Goal: Task Accomplishment & Management: Complete application form

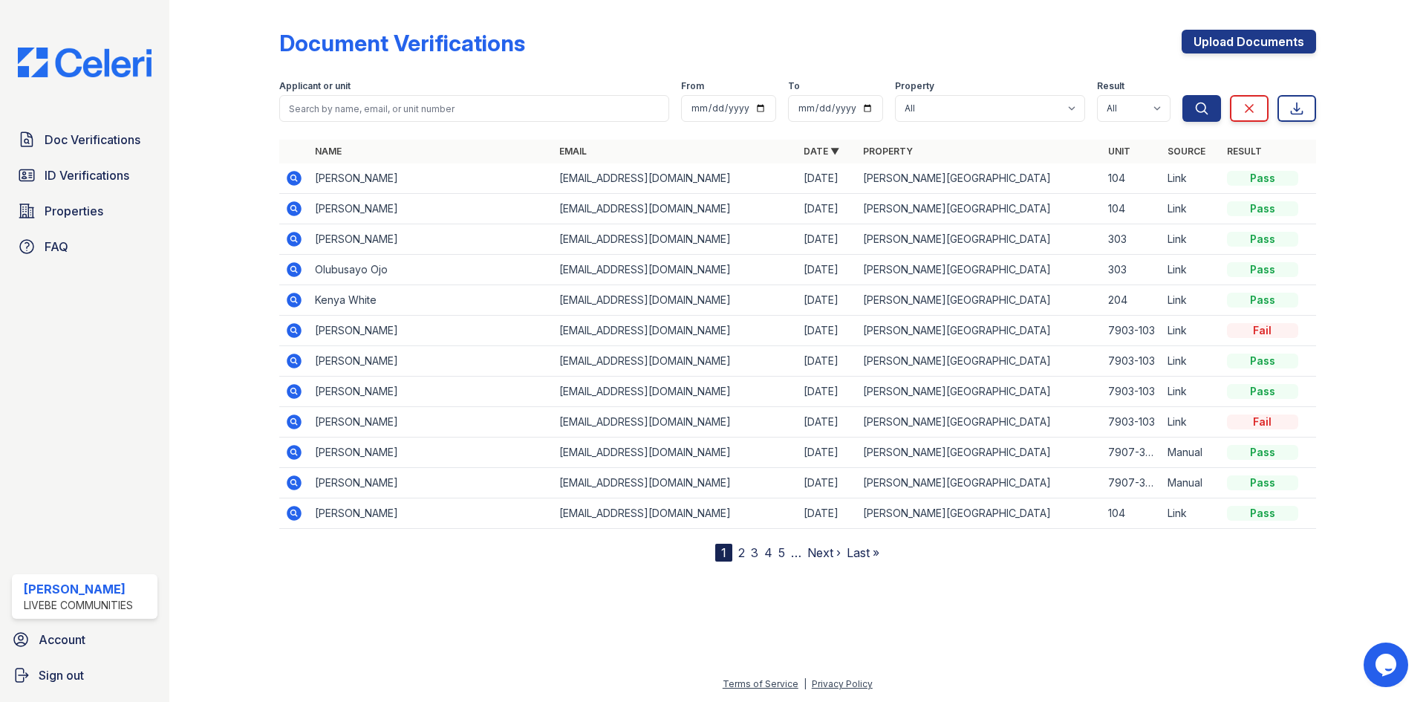
drag, startPoint x: 1264, startPoint y: 45, endPoint x: 1059, endPoint y: 2, distance: 208.6
click at [1264, 45] on link "Upload Documents" at bounding box center [1249, 42] width 134 height 24
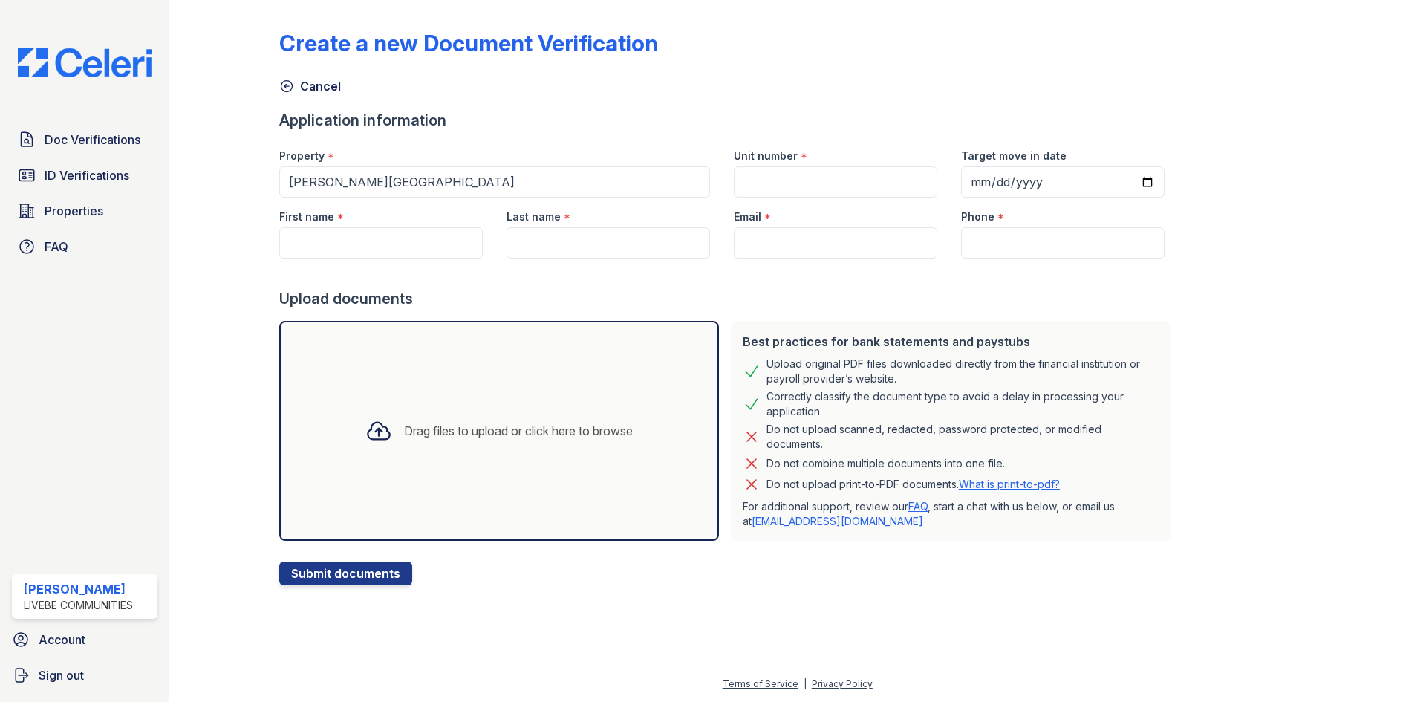
click at [481, 377] on div "Drag files to upload or click here to browse" at bounding box center [499, 431] width 440 height 220
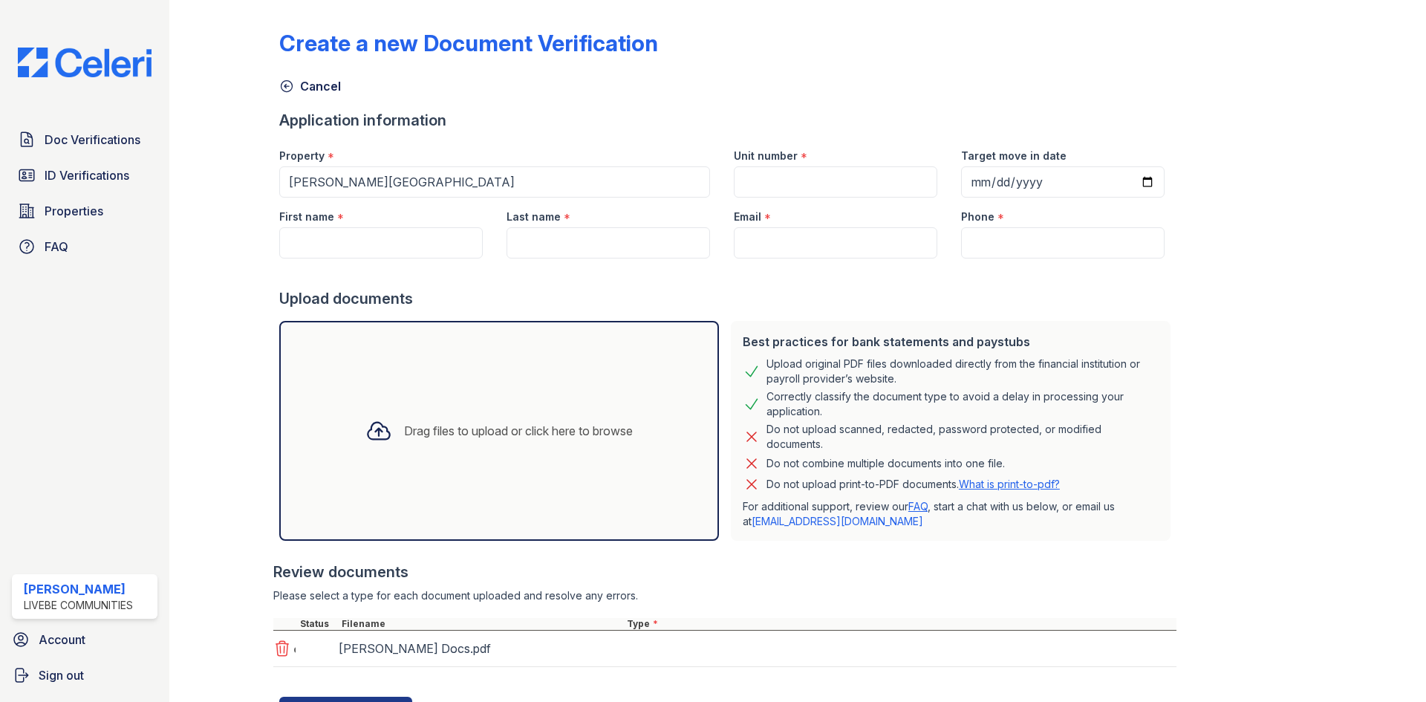
scroll to position [69, 0]
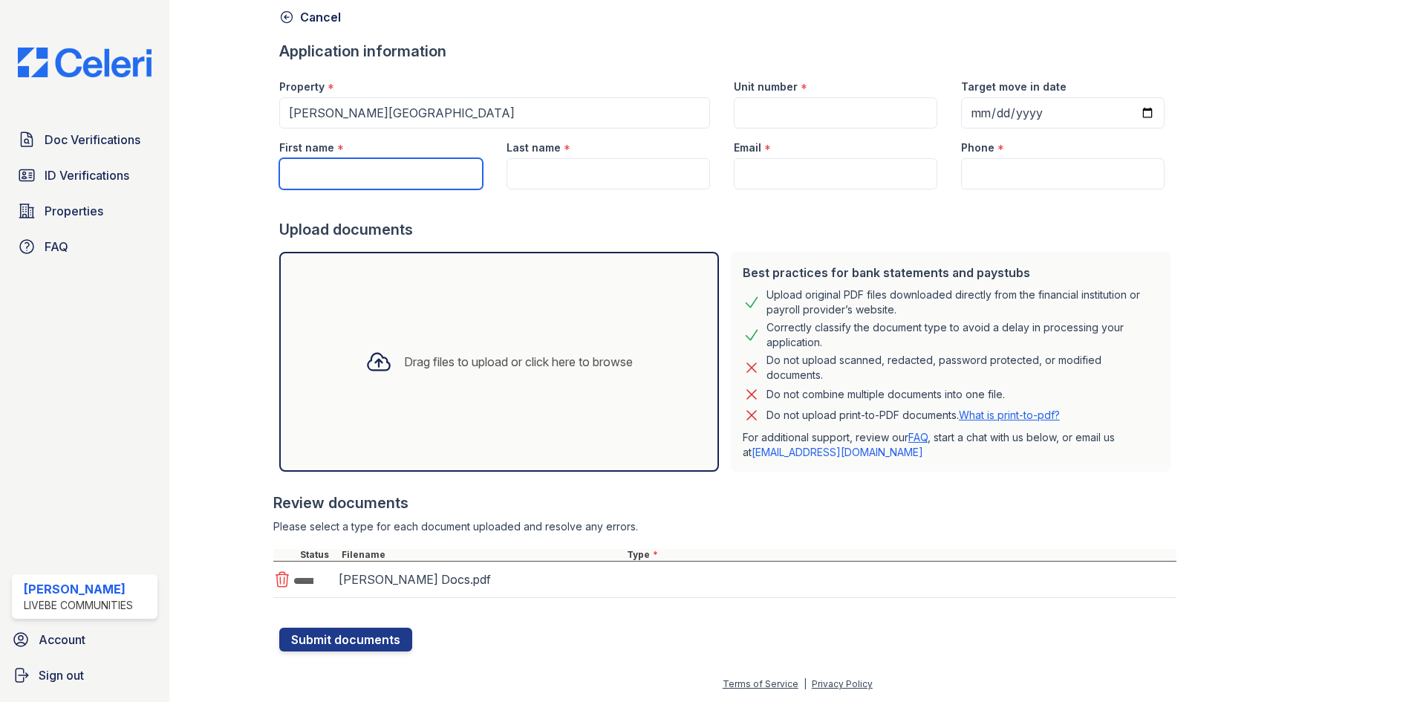
click at [379, 176] on input "First name" at bounding box center [381, 173] width 204 height 31
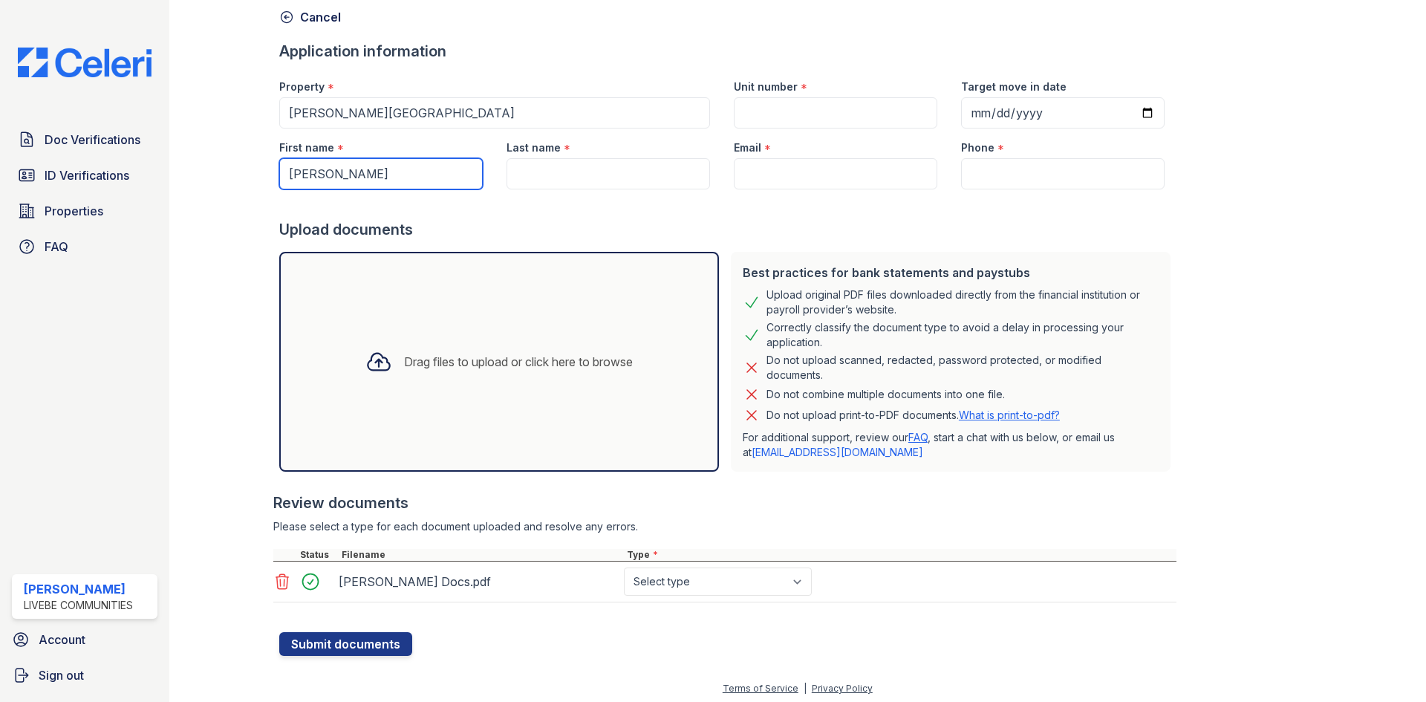
type input "[PERSON_NAME]"
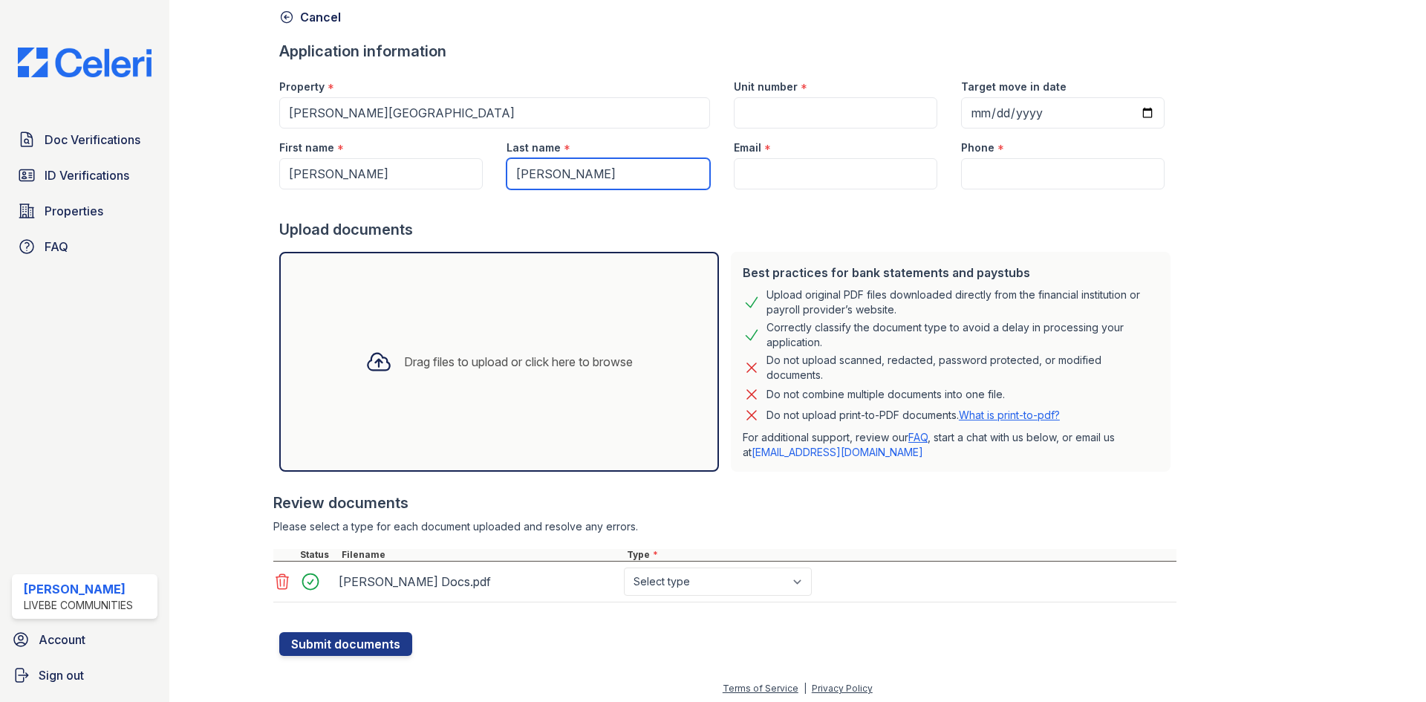
type input "[PERSON_NAME]"
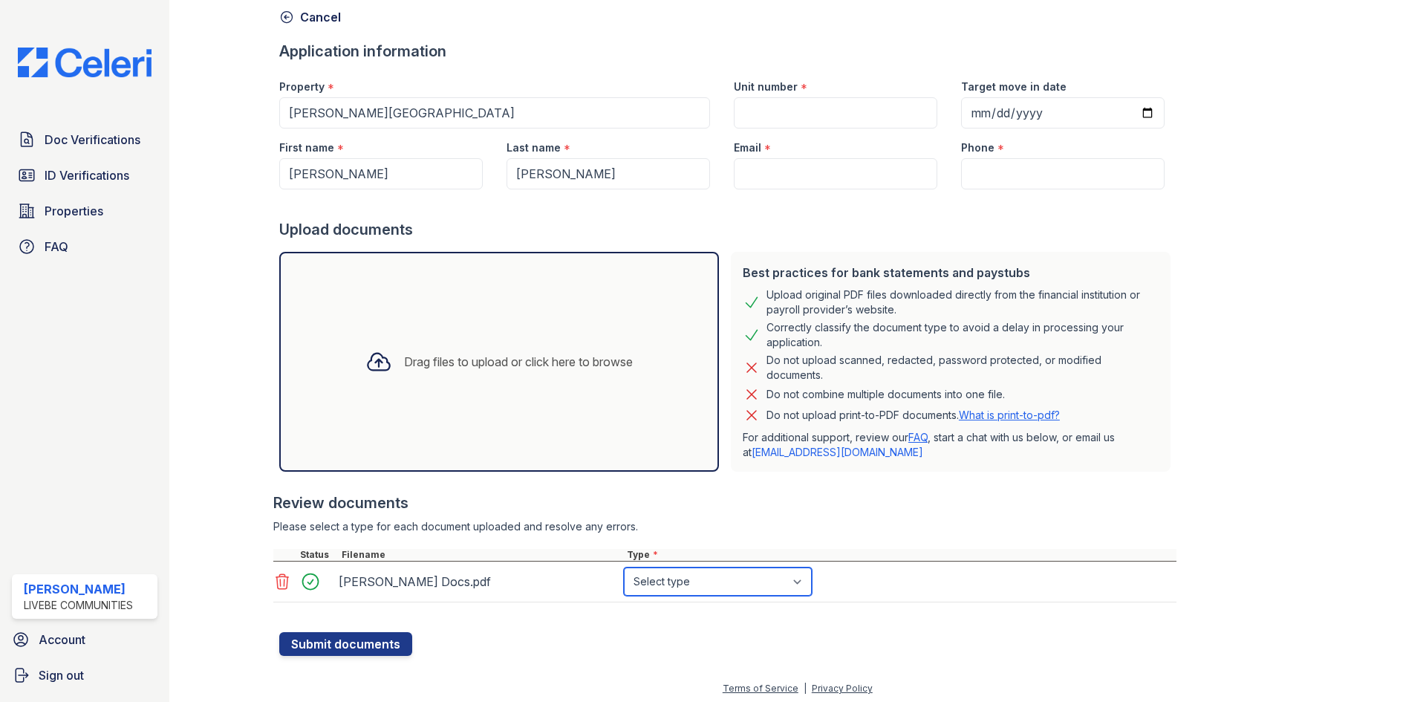
click at [679, 580] on select "Select type Paystub Bank Statement Offer Letter Tax Documents Benefit Award Let…" at bounding box center [718, 582] width 188 height 28
select select "other"
click at [624, 568] on select "Select type Paystub Bank Statement Offer Letter Tax Documents Benefit Award Let…" at bounding box center [718, 582] width 188 height 28
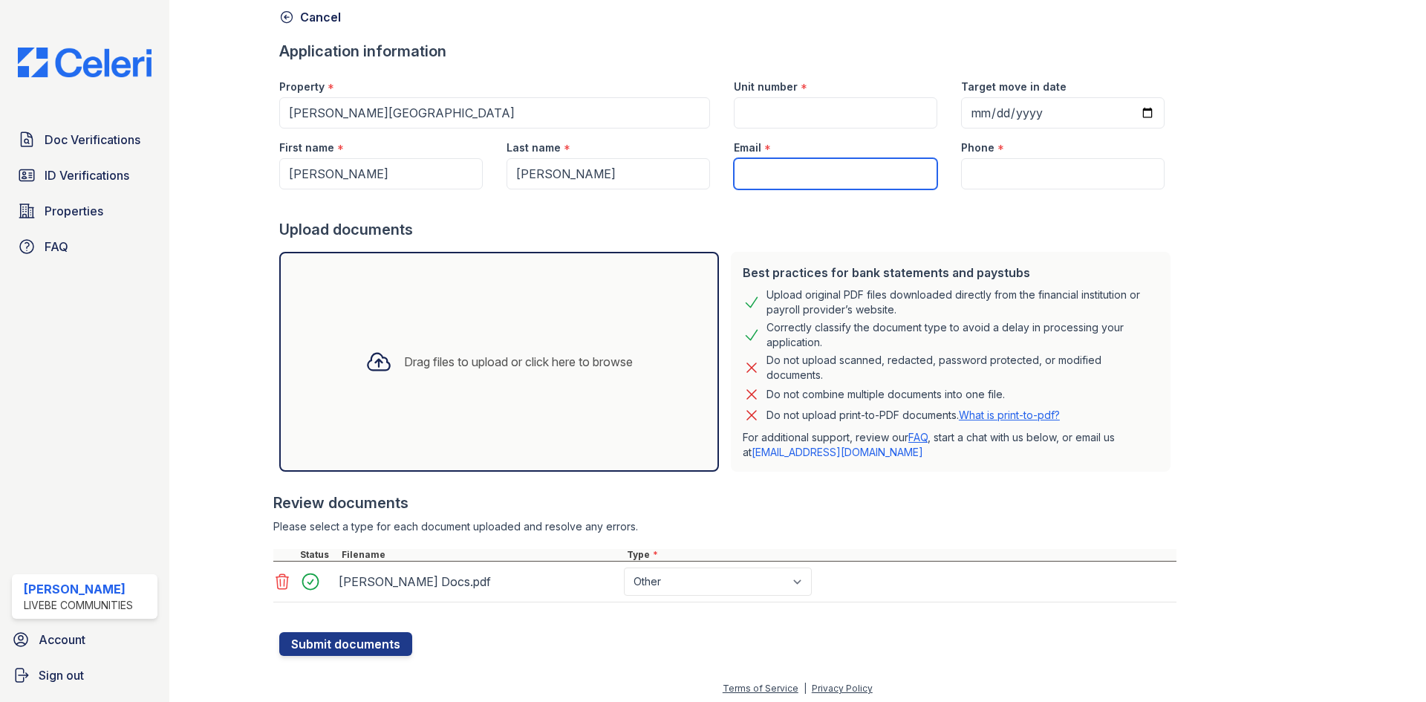
drag, startPoint x: 784, startPoint y: 171, endPoint x: 686, endPoint y: 9, distance: 189.3
click at [784, 171] on input "Email" at bounding box center [836, 173] width 204 height 31
paste input "[EMAIL_ADDRESS][DOMAIN_NAME]"
type input "[EMAIL_ADDRESS][DOMAIN_NAME]"
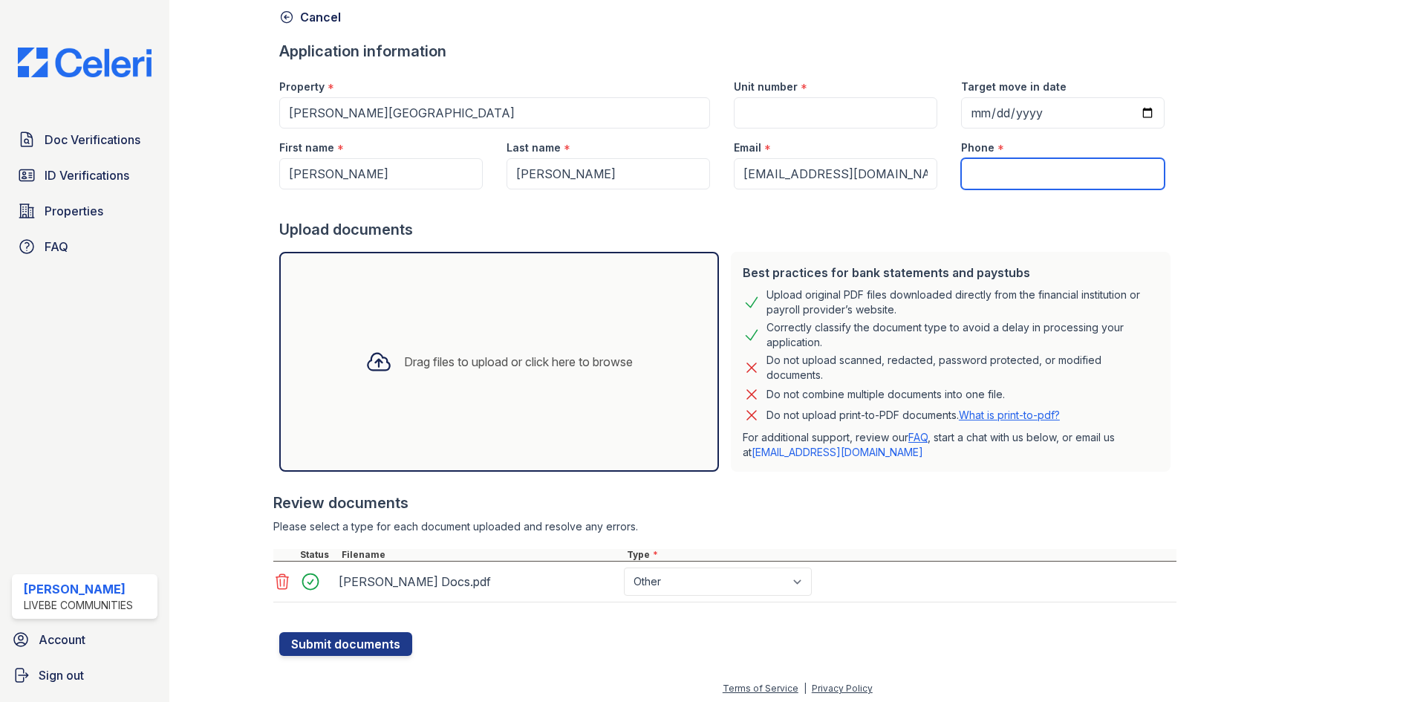
click at [1011, 178] on input "Phone" at bounding box center [1063, 173] width 204 height 31
paste input "[PHONE_NUMBER]"
type input "[PHONE_NUMBER]"
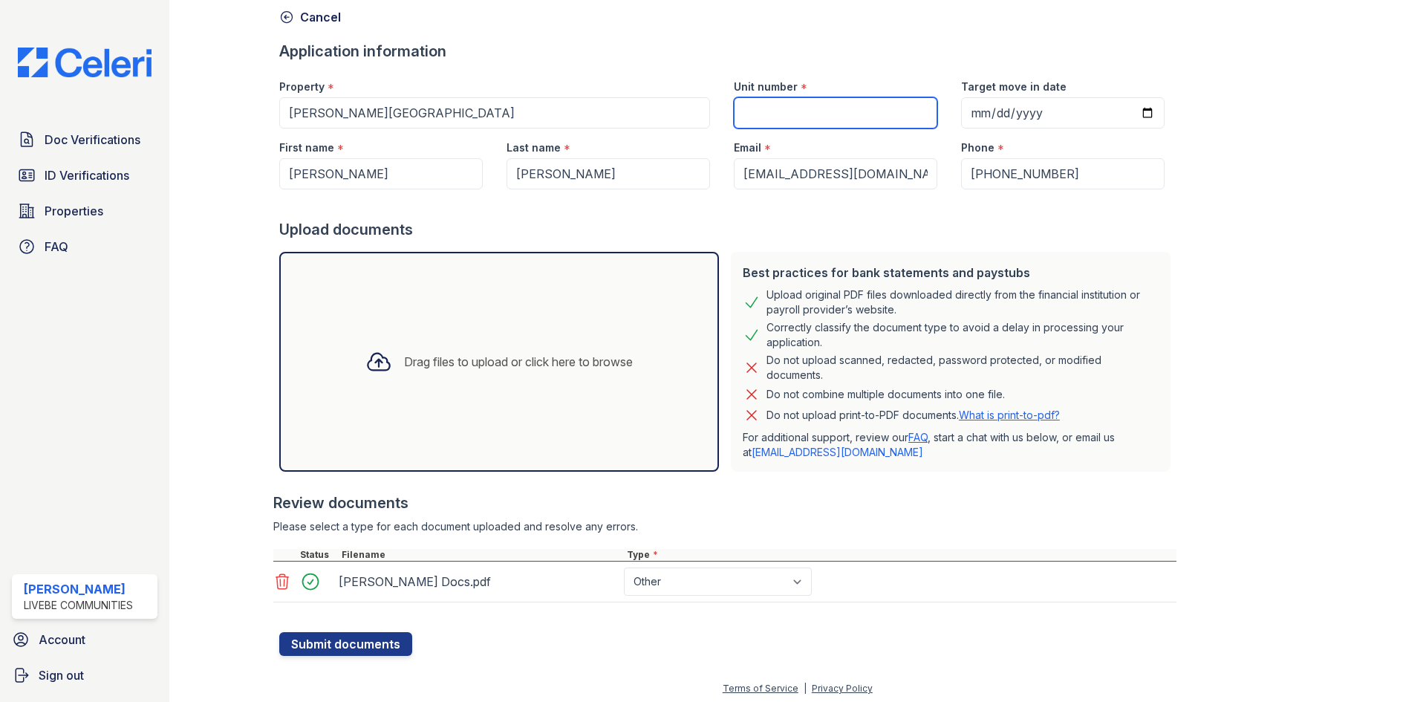
click at [842, 111] on input "Unit number" at bounding box center [836, 112] width 204 height 31
type input "7601-202"
click at [778, 218] on div at bounding box center [727, 204] width 897 height 30
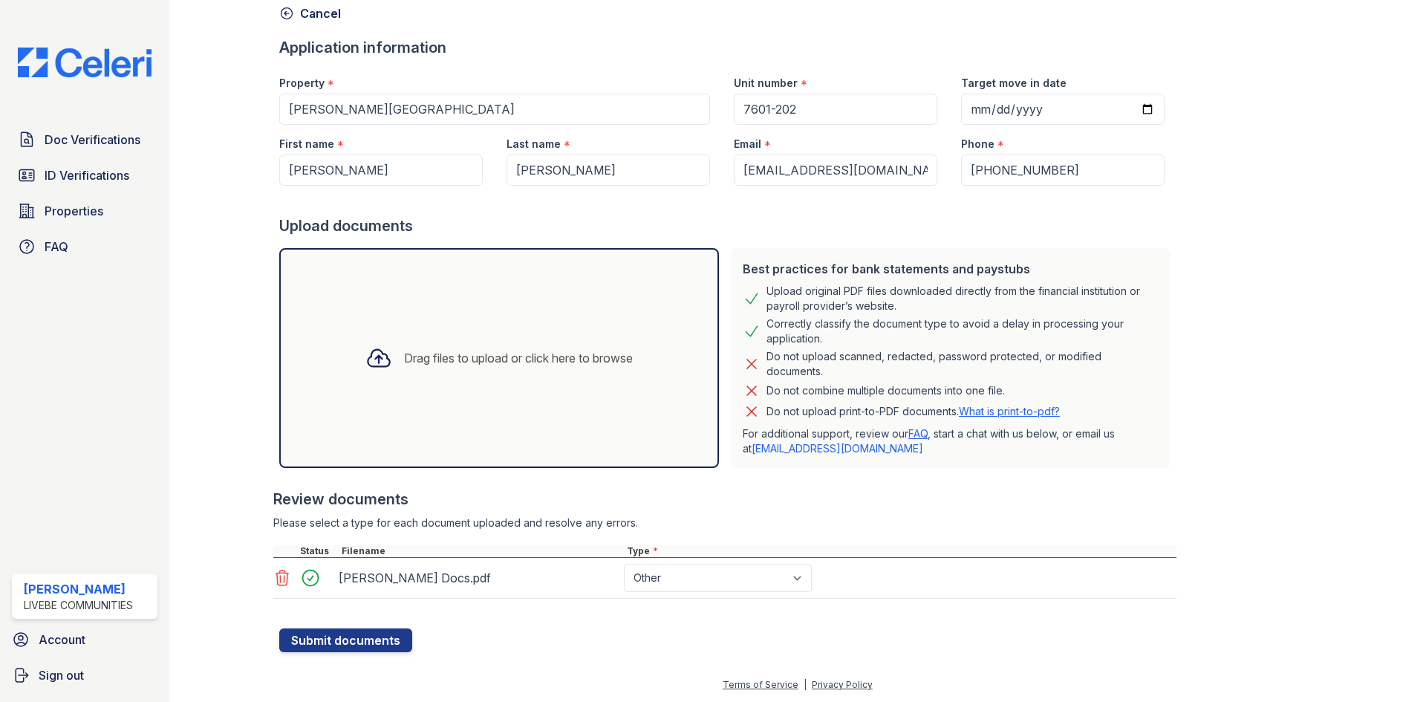
scroll to position [74, 0]
click at [345, 642] on button "Submit documents" at bounding box center [345, 640] width 133 height 24
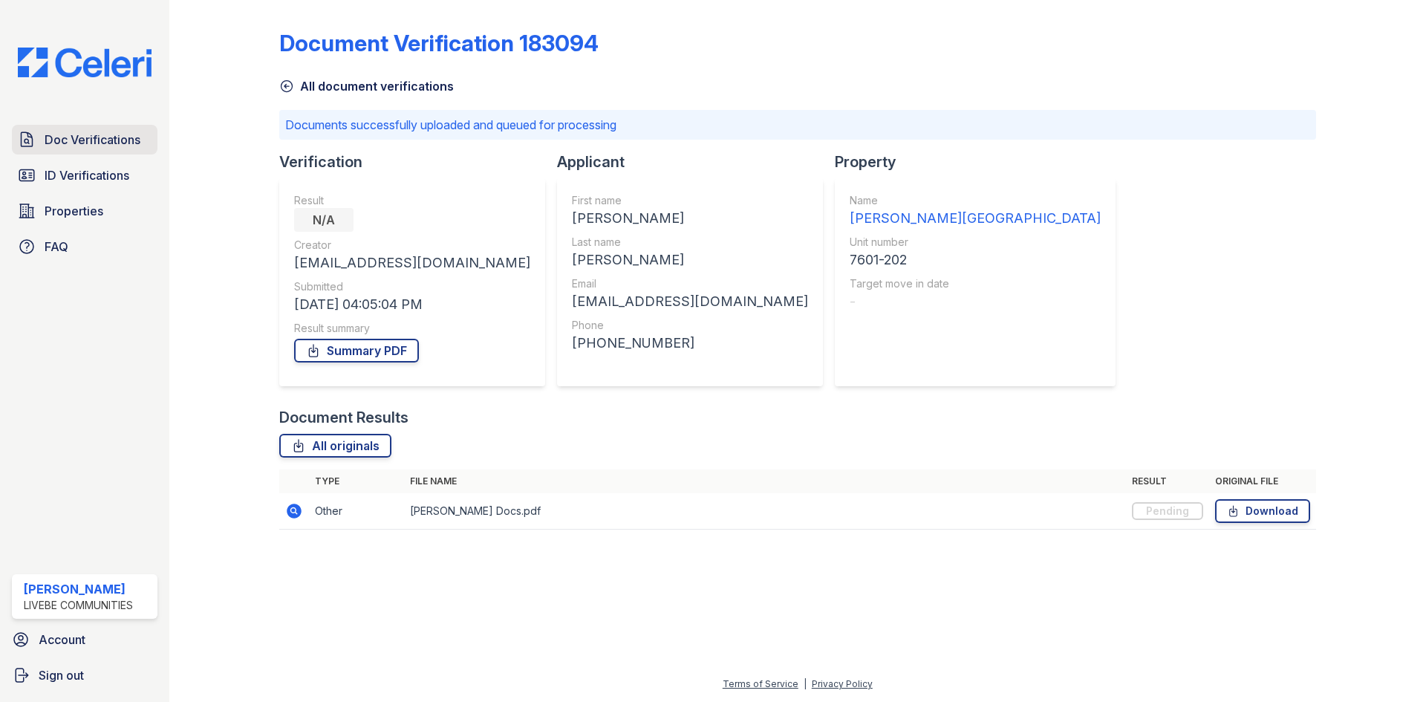
click at [80, 137] on span "Doc Verifications" at bounding box center [93, 140] width 96 height 18
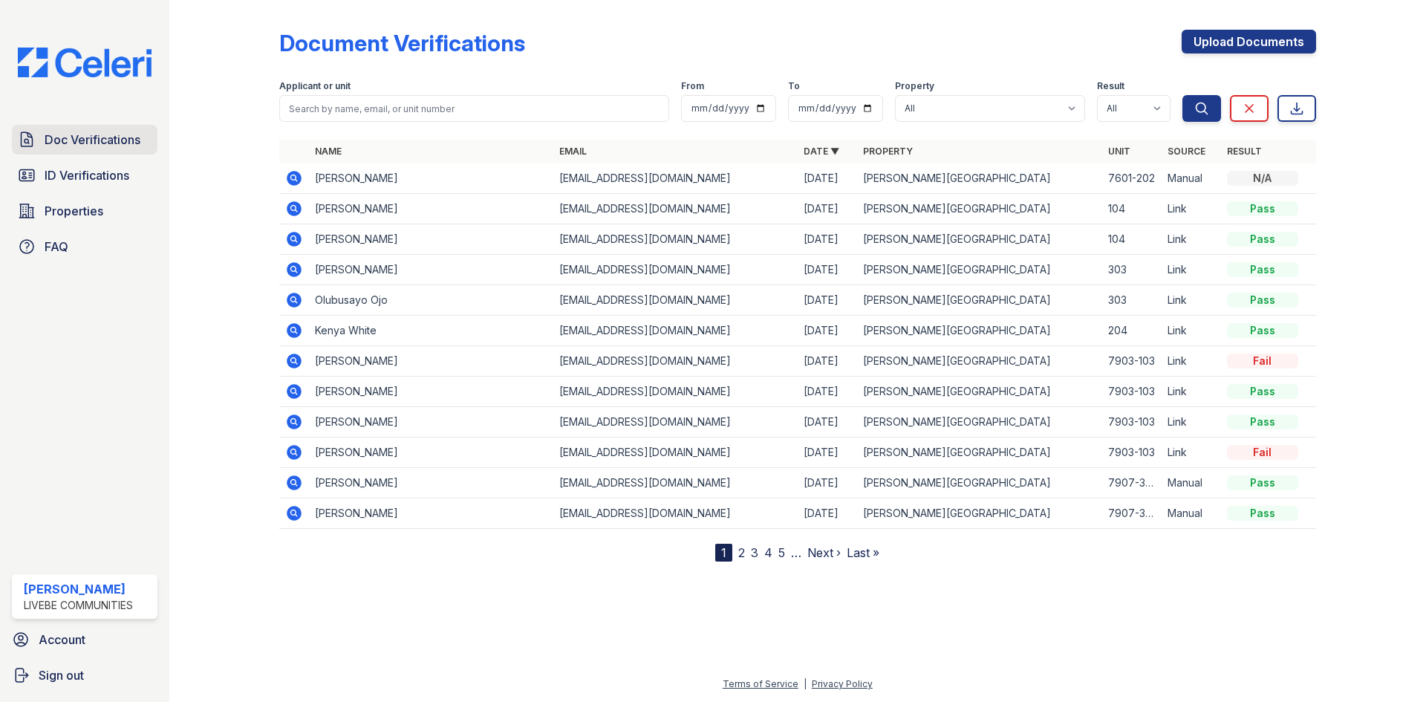
click at [88, 140] on span "Doc Verifications" at bounding box center [93, 140] width 96 height 18
